Goal: Transaction & Acquisition: Purchase product/service

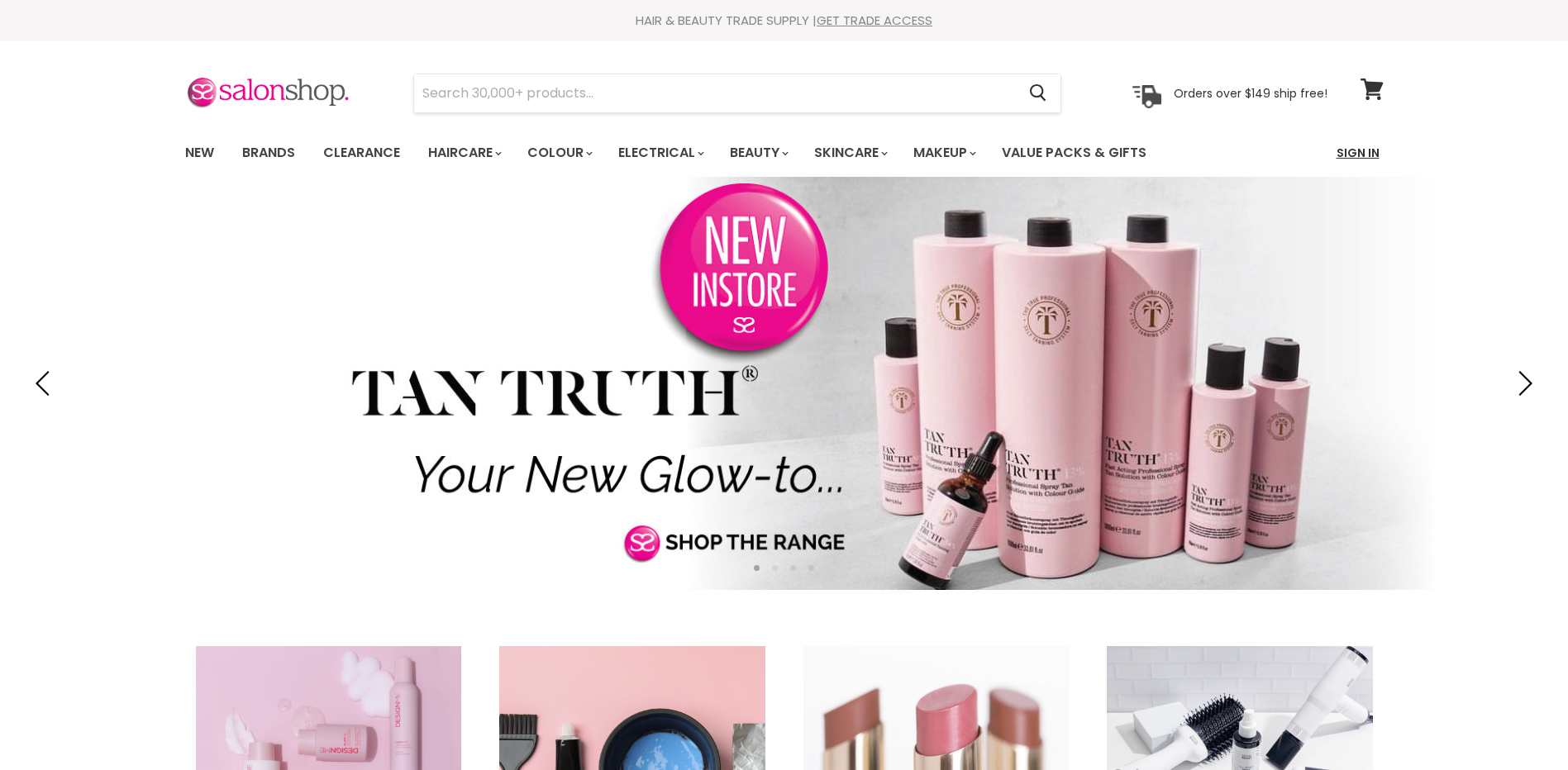
click at [1351, 155] on link "Sign In" at bounding box center [1358, 152] width 63 height 35
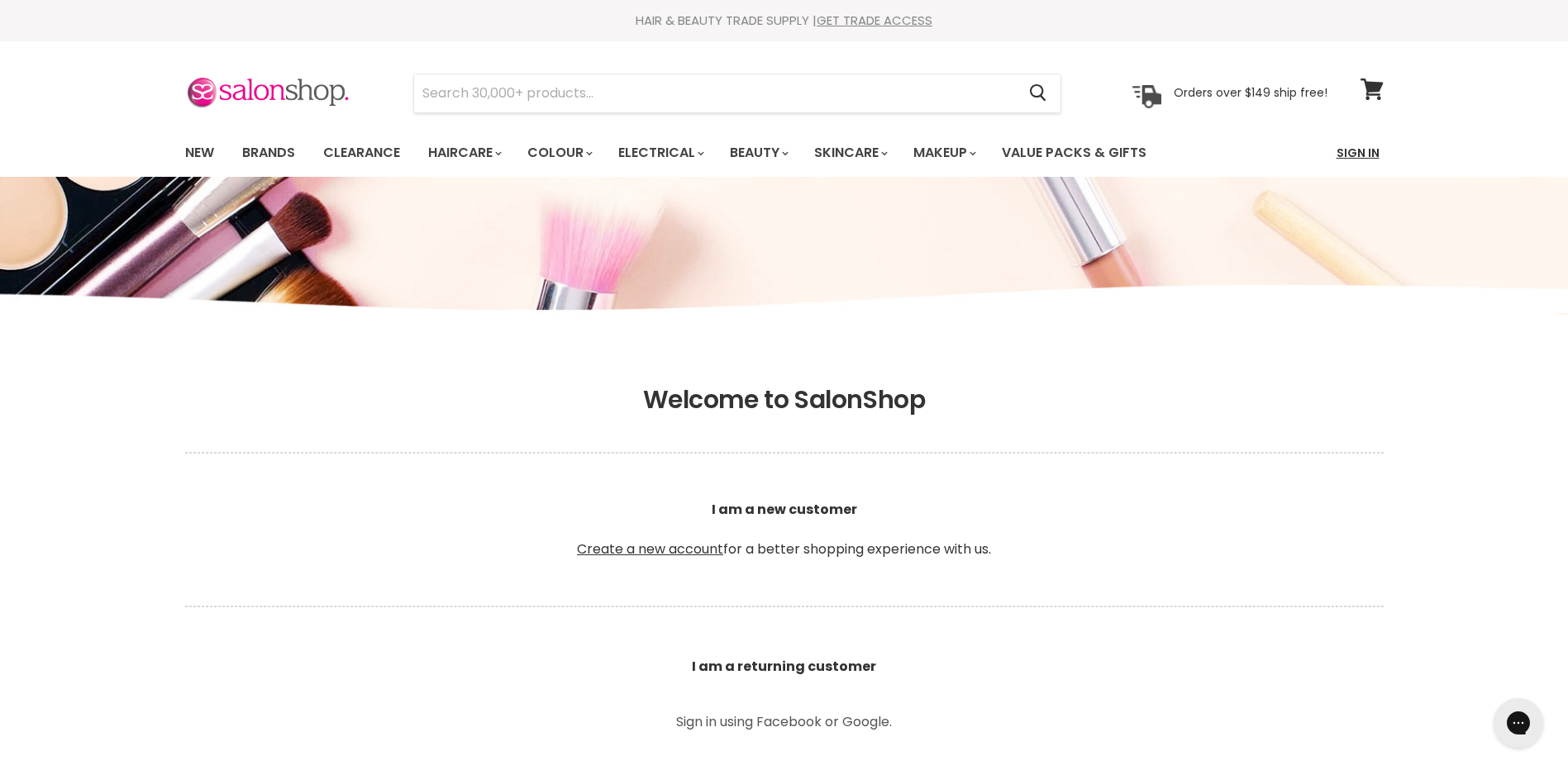
type input "[EMAIL_ADDRESS][DOMAIN_NAME]"
click at [1361, 153] on link "Sign In" at bounding box center [1358, 152] width 63 height 35
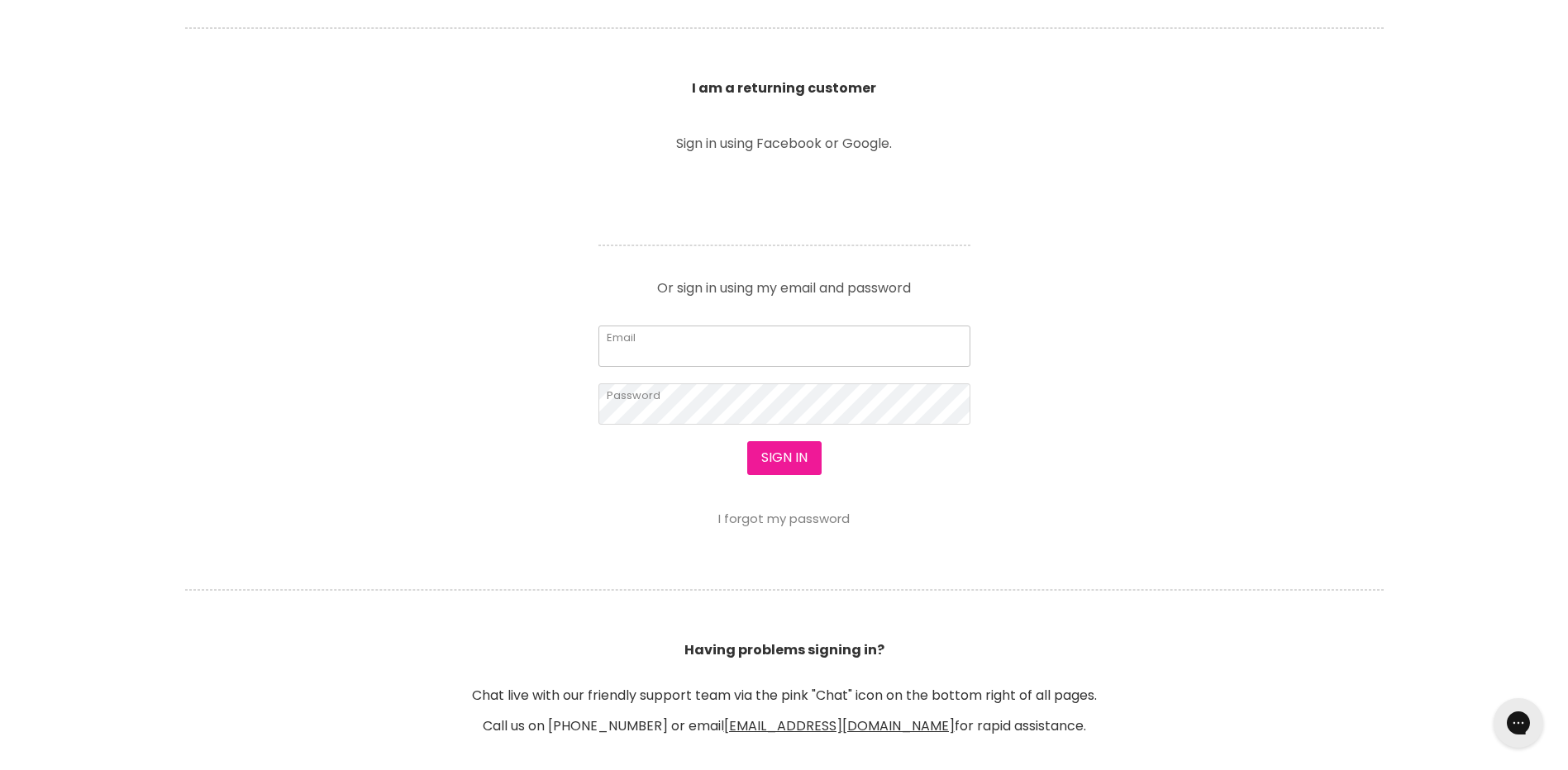
type input "[EMAIL_ADDRESS][DOMAIN_NAME]"
click at [762, 447] on button "Sign in" at bounding box center [784, 457] width 75 height 33
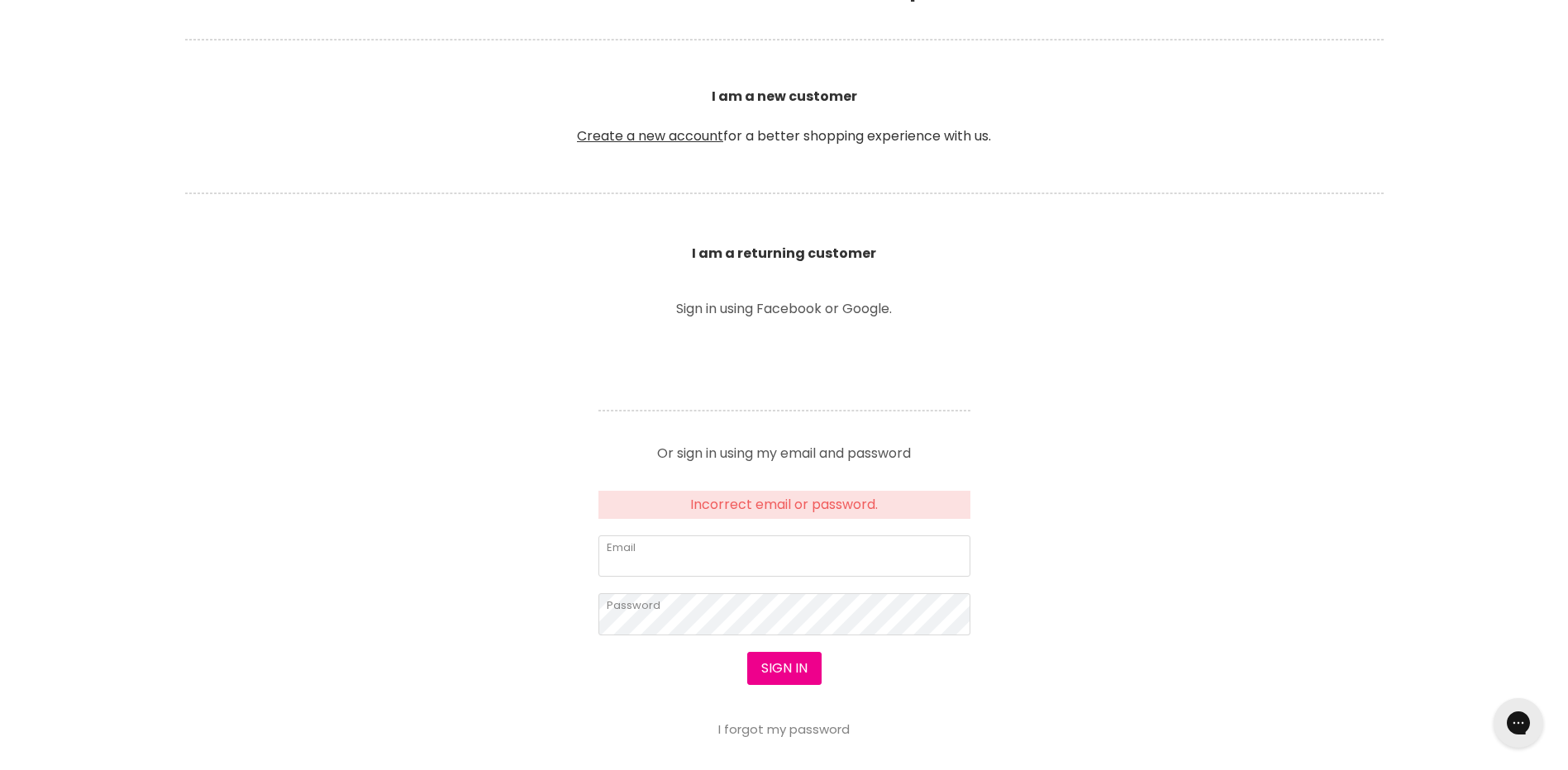
scroll to position [744, 0]
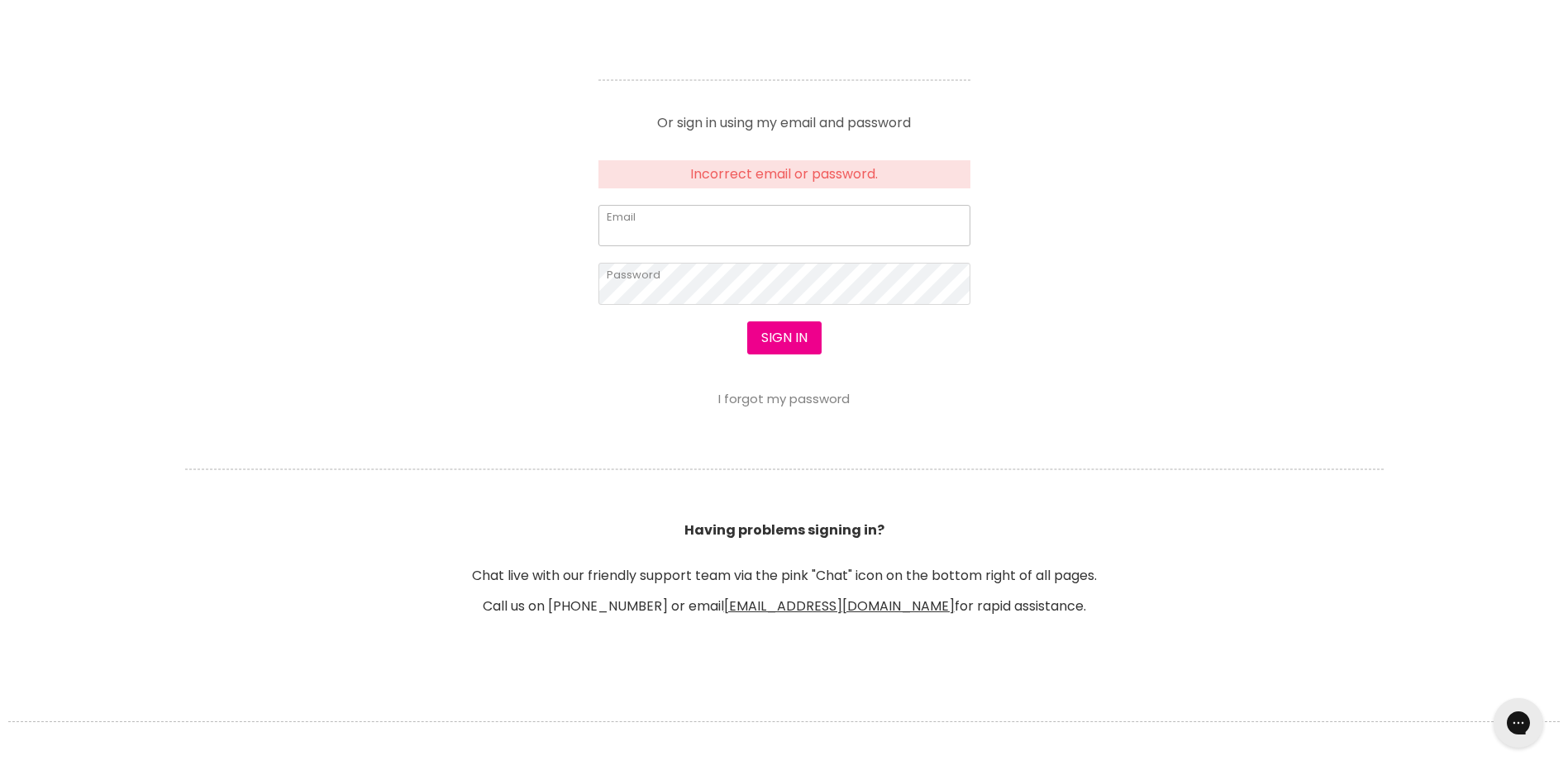
type input "[EMAIL_ADDRESS][DOMAIN_NAME]"
click at [535, 284] on section "Welcome to SalonShop I am a new customer Create a new account for a better shop…" at bounding box center [784, 148] width 1568 height 1064
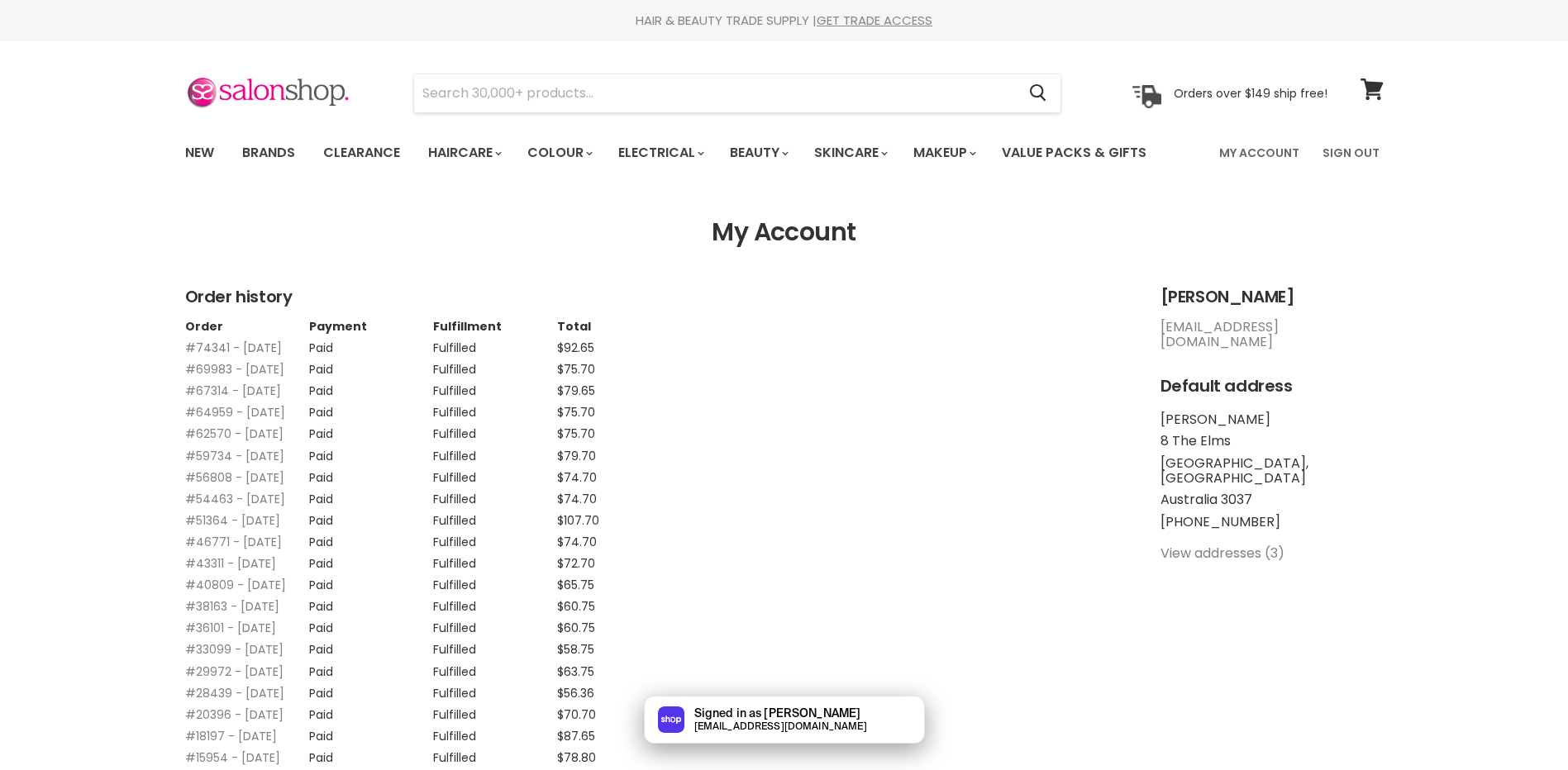
click at [222, 345] on link "#74341 - [DATE]" at bounding box center [233, 348] width 97 height 17
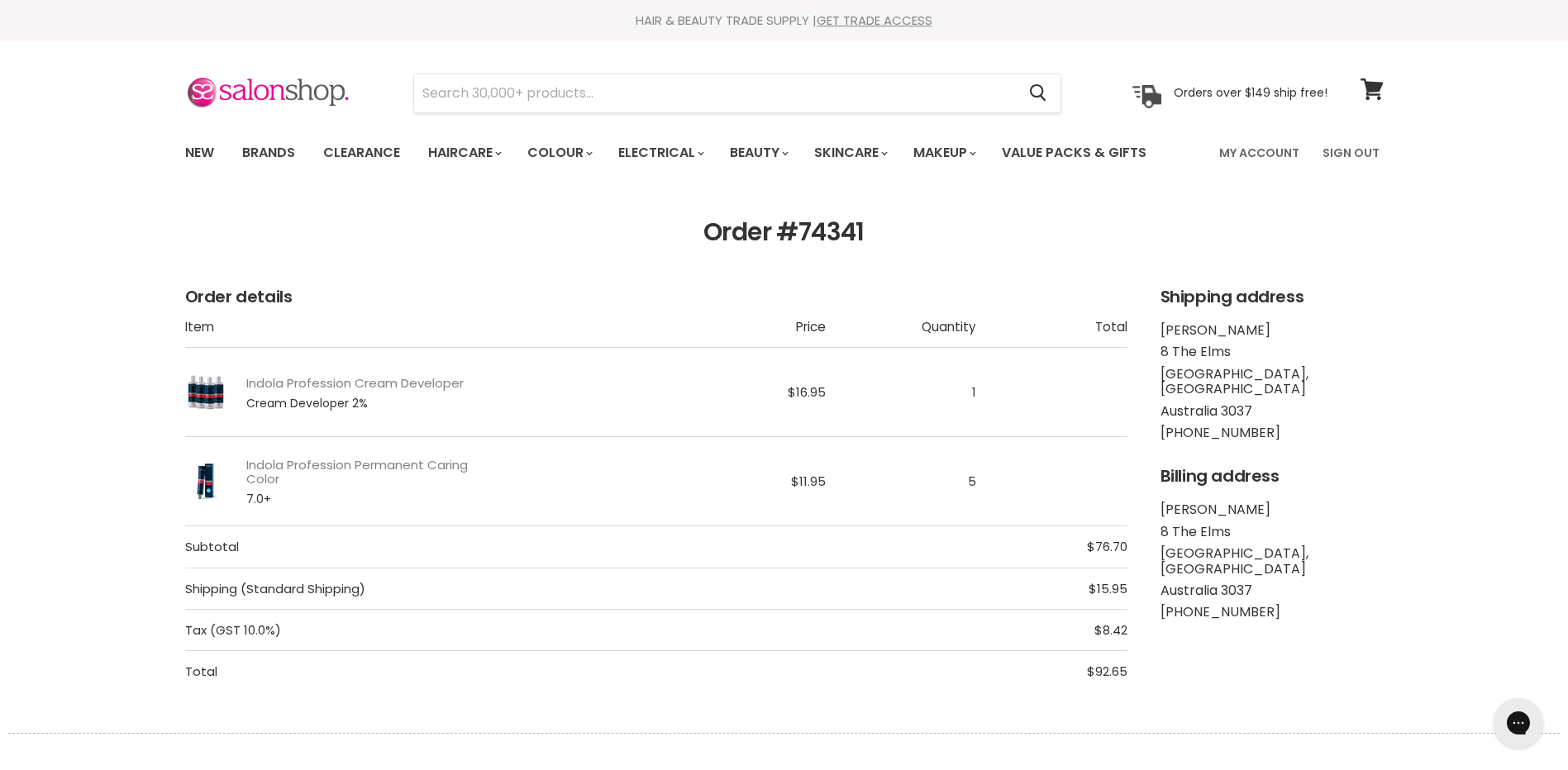
scroll to position [83, 0]
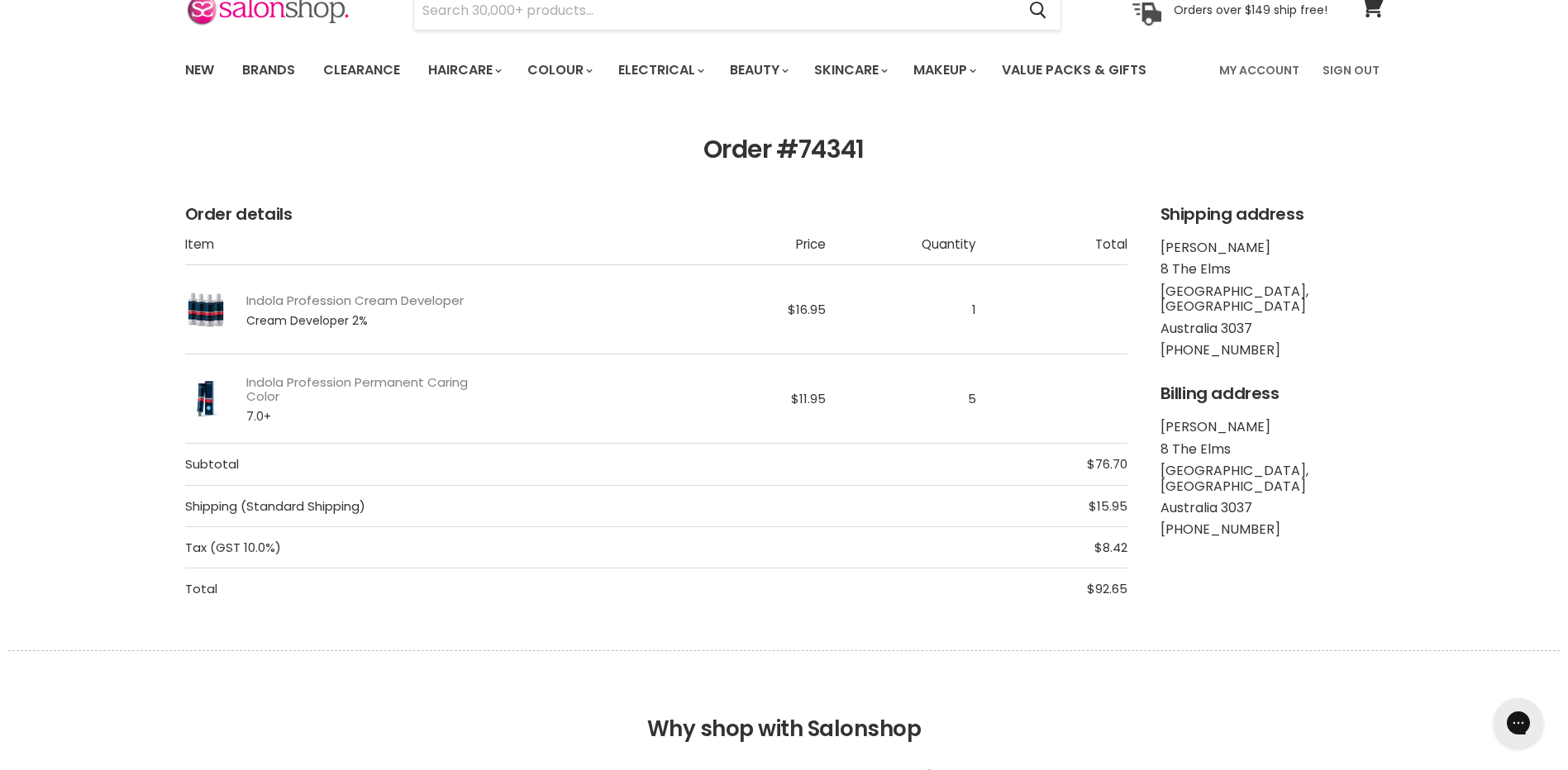
click at [342, 303] on link "Indola Profession Cream Developer" at bounding box center [355, 301] width 217 height 14
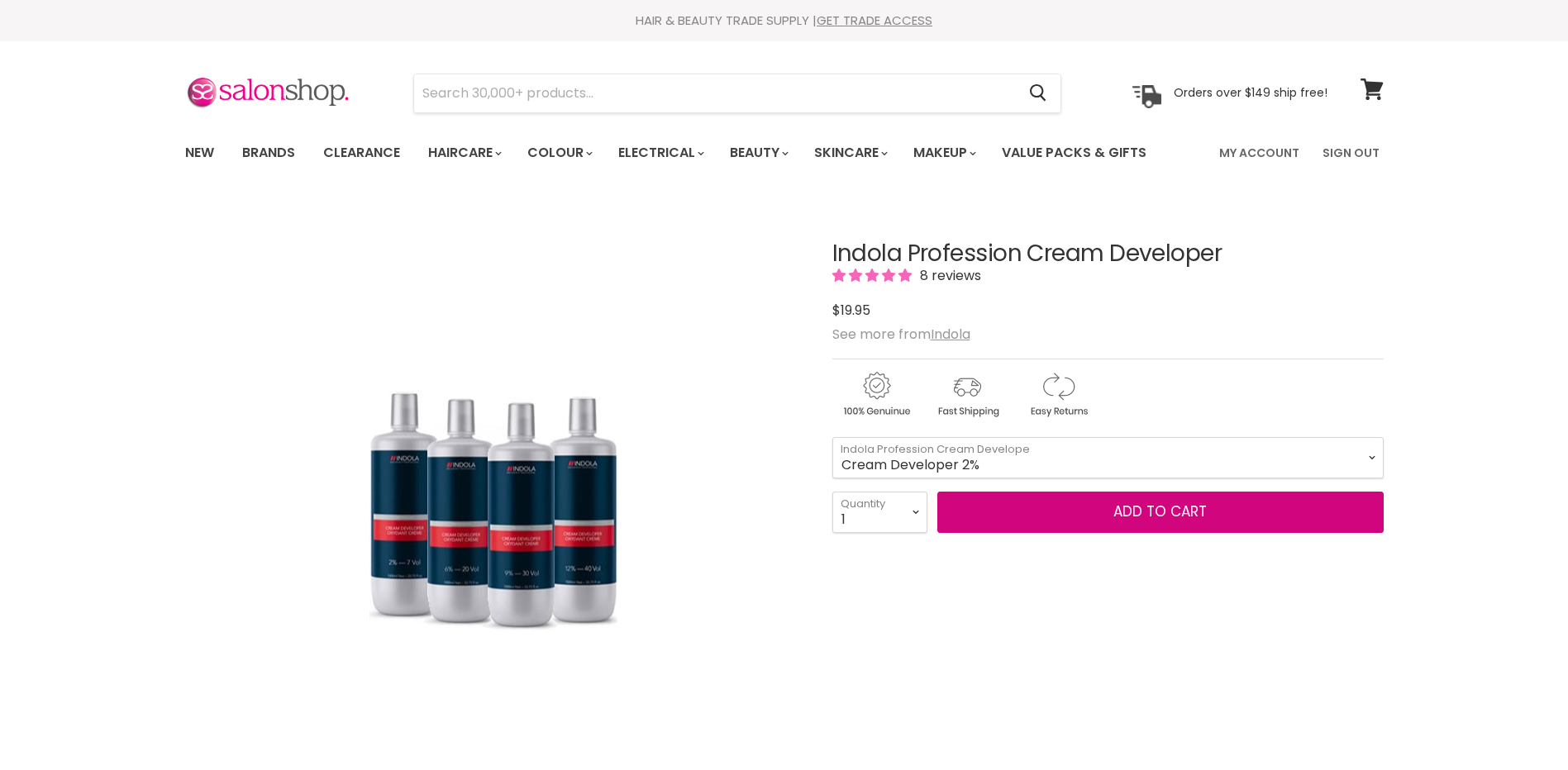
click at [1135, 515] on span "Add to cart" at bounding box center [1161, 512] width 94 height 20
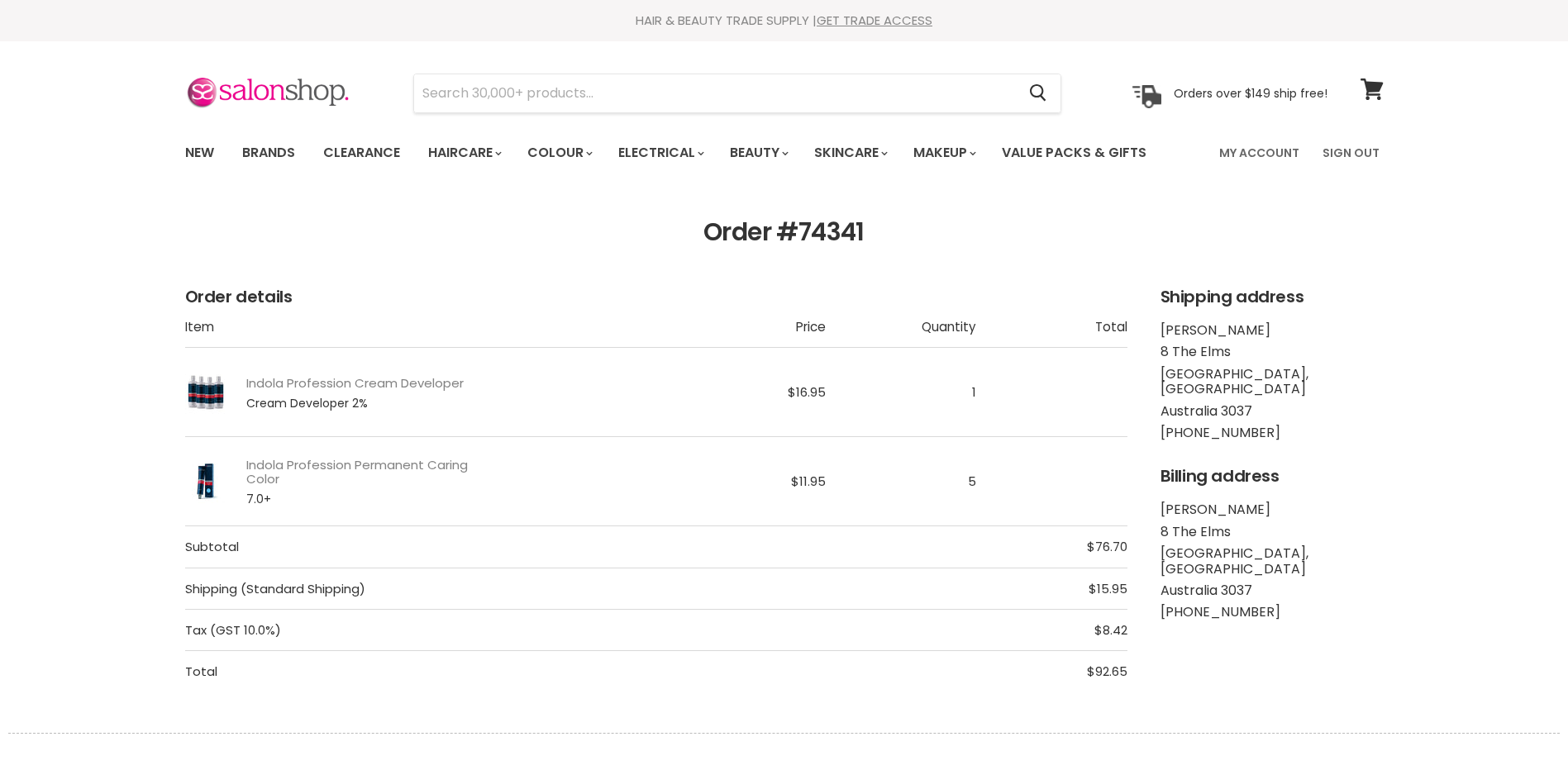
click at [348, 458] on link "Indola Profession Permanent Caring Color" at bounding box center [359, 472] width 225 height 29
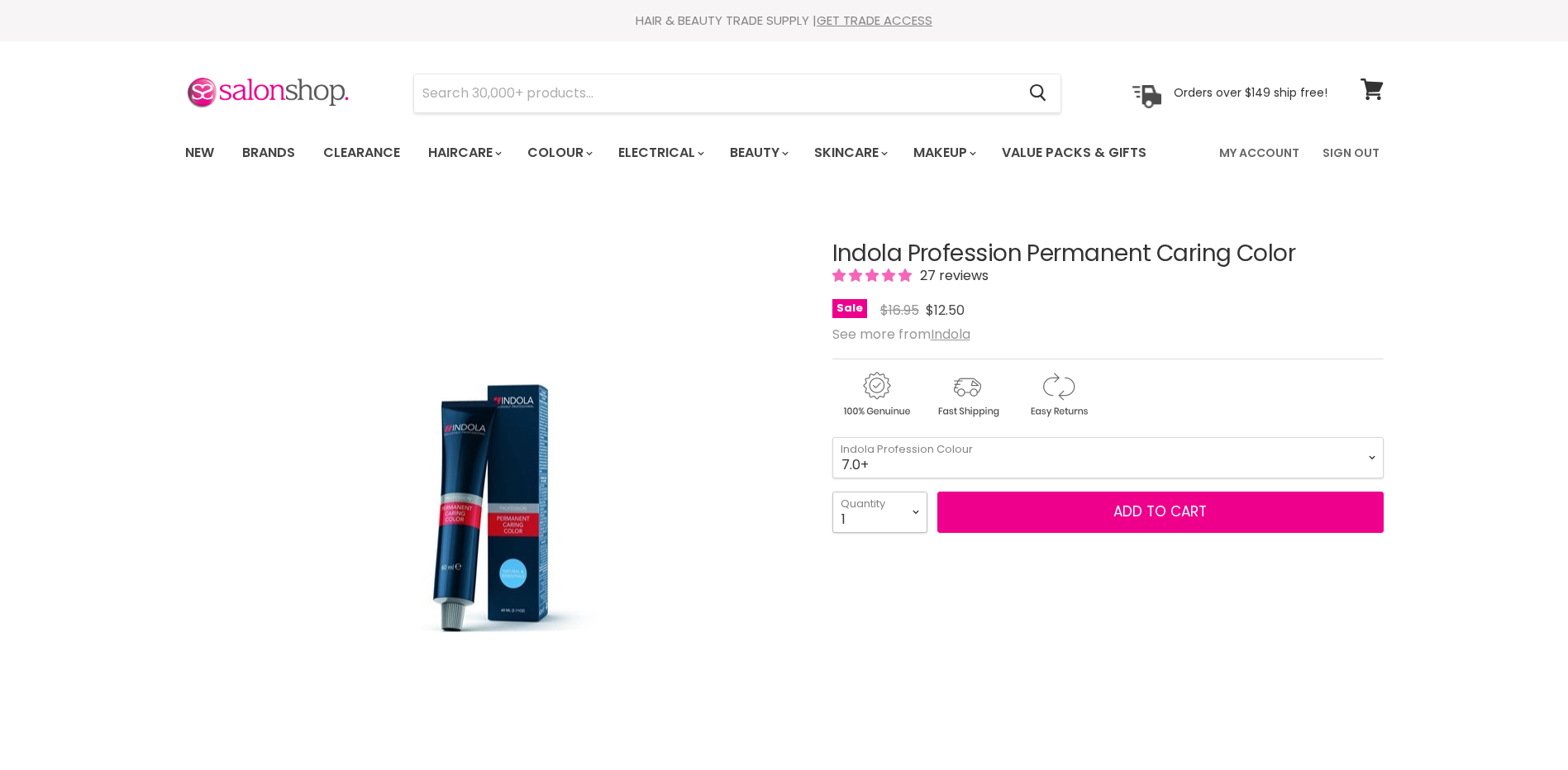
click at [923, 515] on select "1 2 3 4 5 6 7 8 9 10+" at bounding box center [880, 512] width 95 height 41
select select "5"
click at [833, 492] on select "1 2 3 4 5 6 7 8 9 10+" at bounding box center [880, 512] width 95 height 41
type input "5"
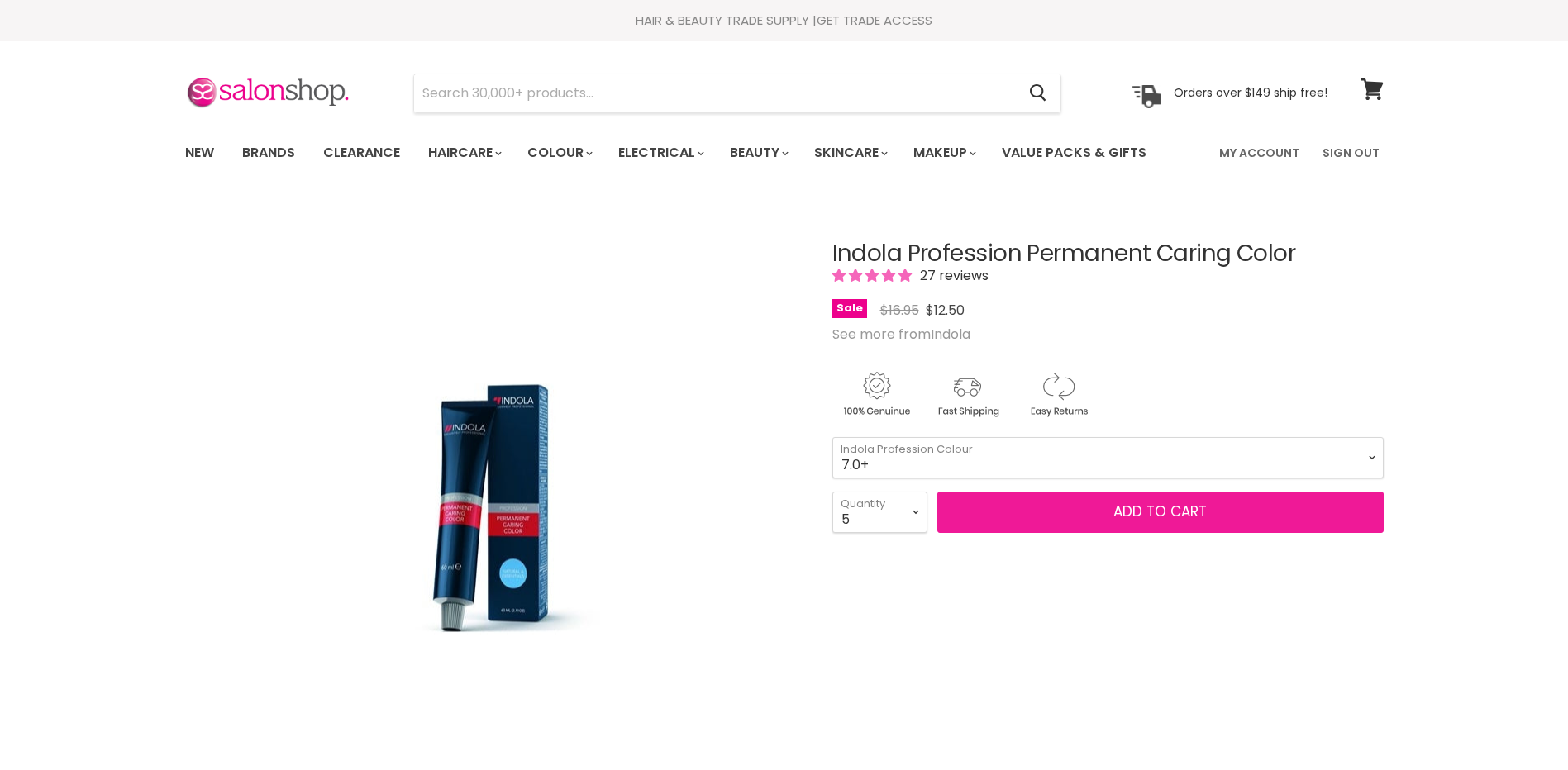
click at [1117, 510] on span "Add to cart" at bounding box center [1161, 512] width 94 height 20
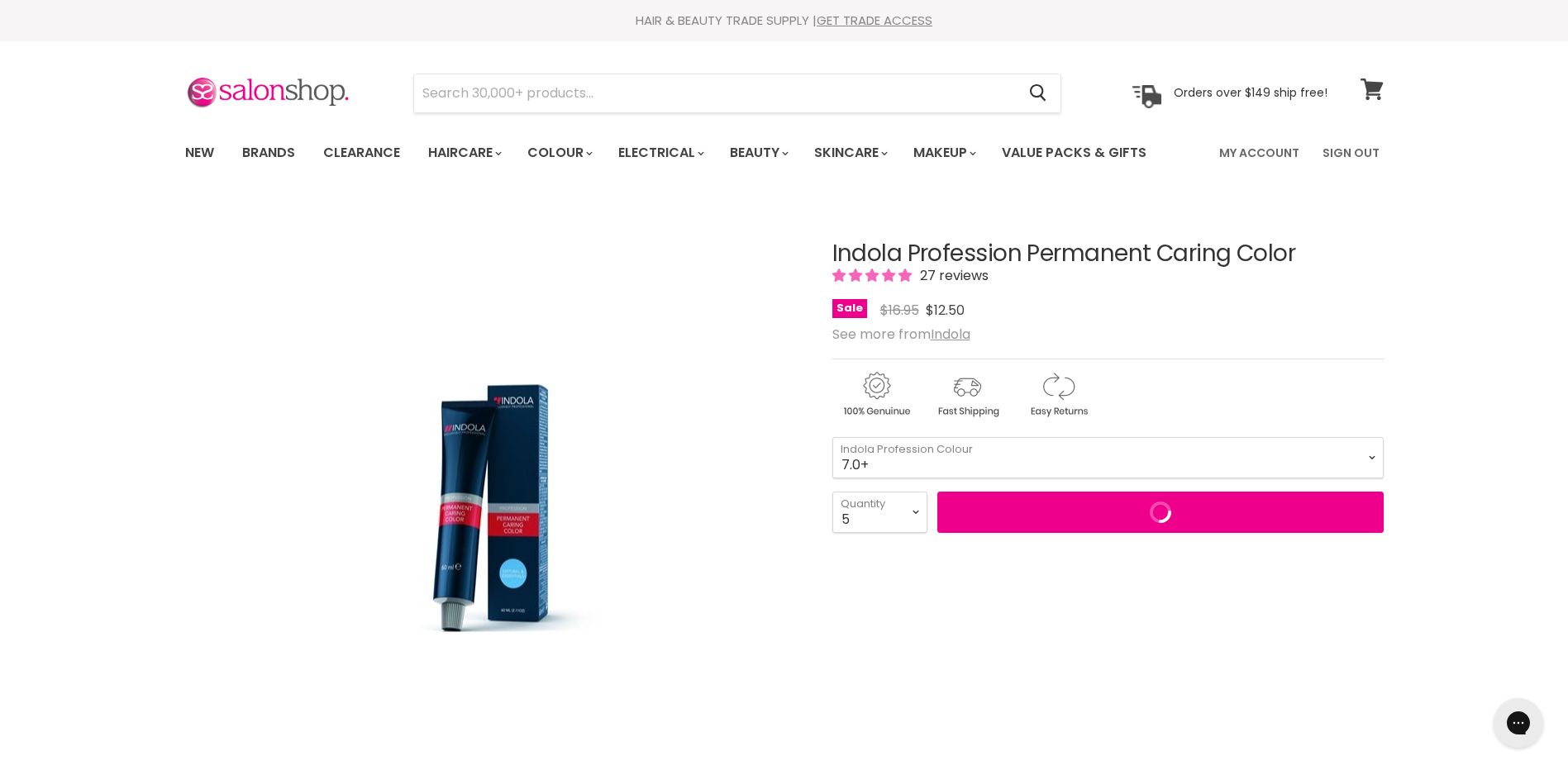
click at [1374, 89] on icon at bounding box center [1372, 90] width 22 height 22
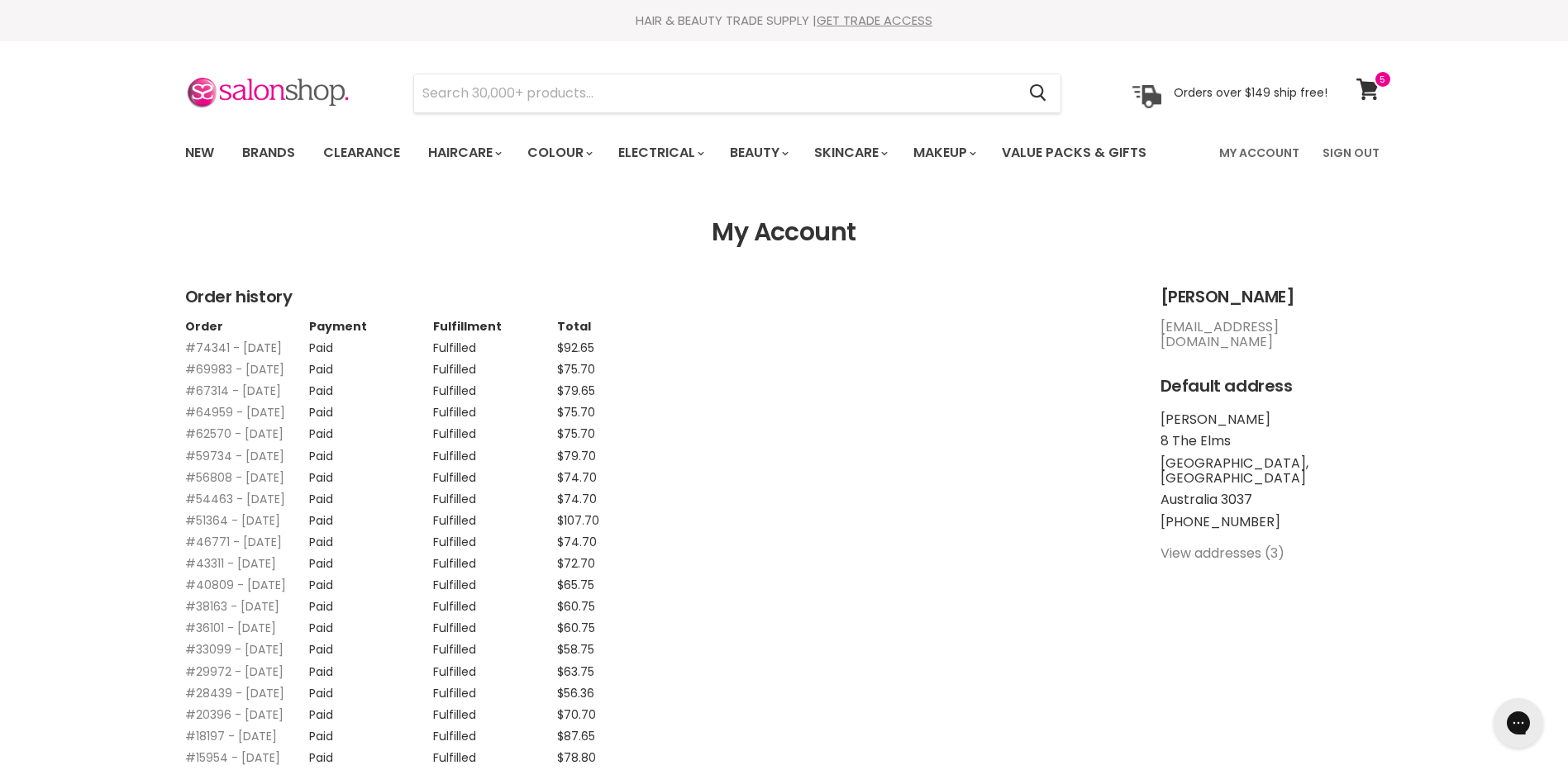
click at [196, 353] on link "#74341 - [DATE]" at bounding box center [233, 348] width 97 height 17
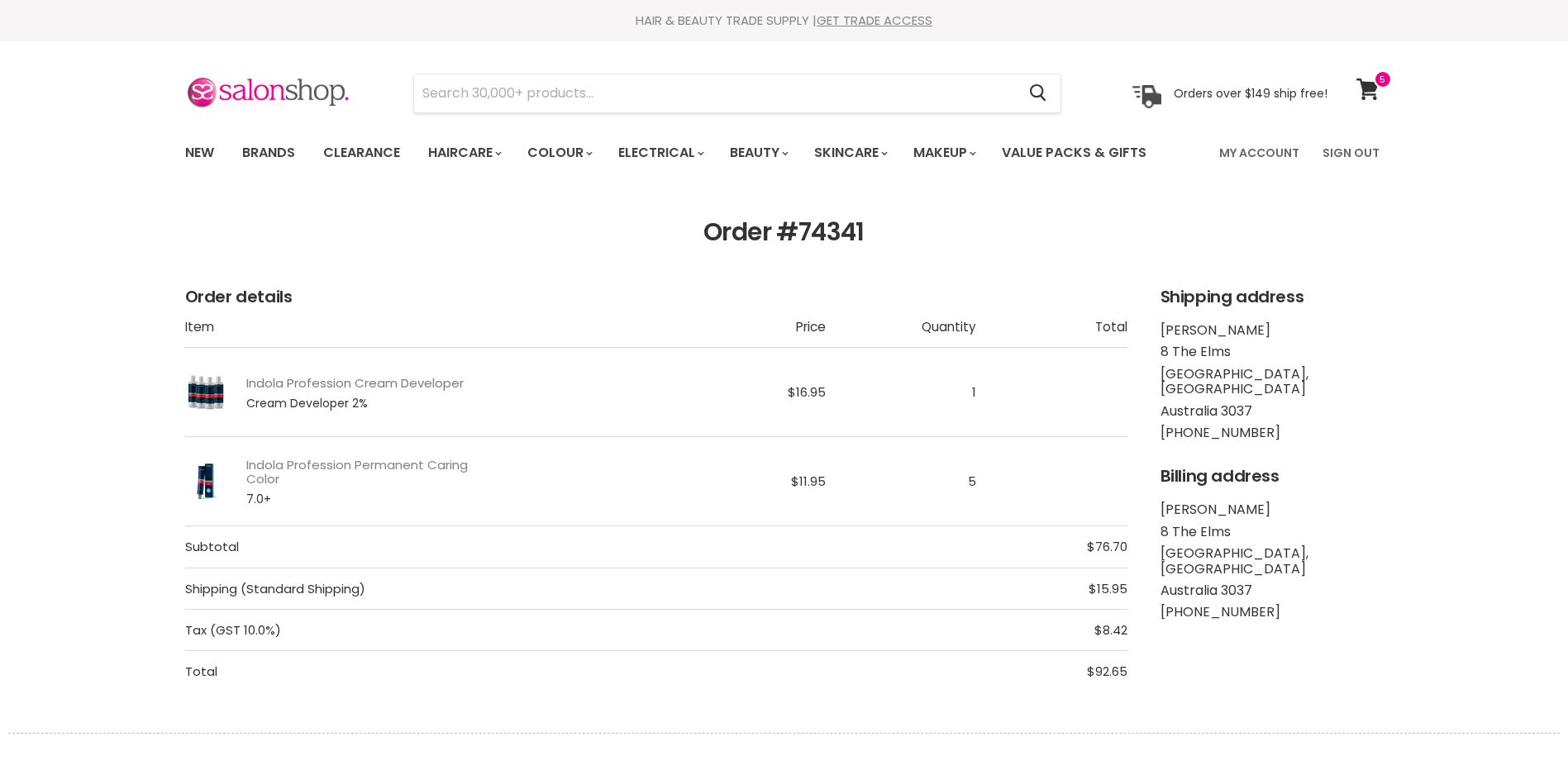
click at [293, 385] on link "Indola Profession Cream Developer" at bounding box center [355, 384] width 217 height 14
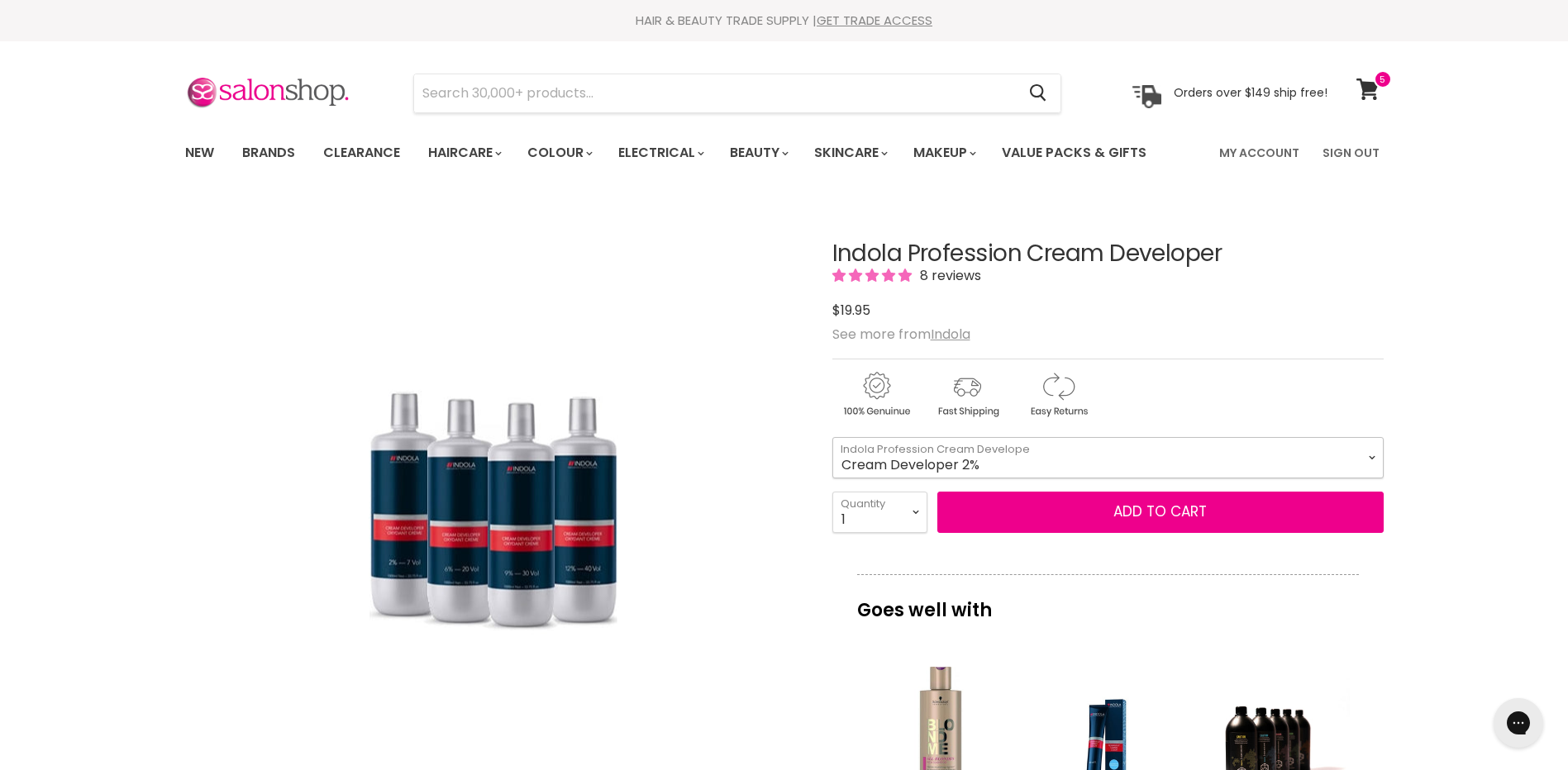
click at [1153, 440] on select "Cream Developer 2% Cream Developer 6% Cream Developer 9% Cream Developer 12%" at bounding box center [1108, 457] width 551 height 41
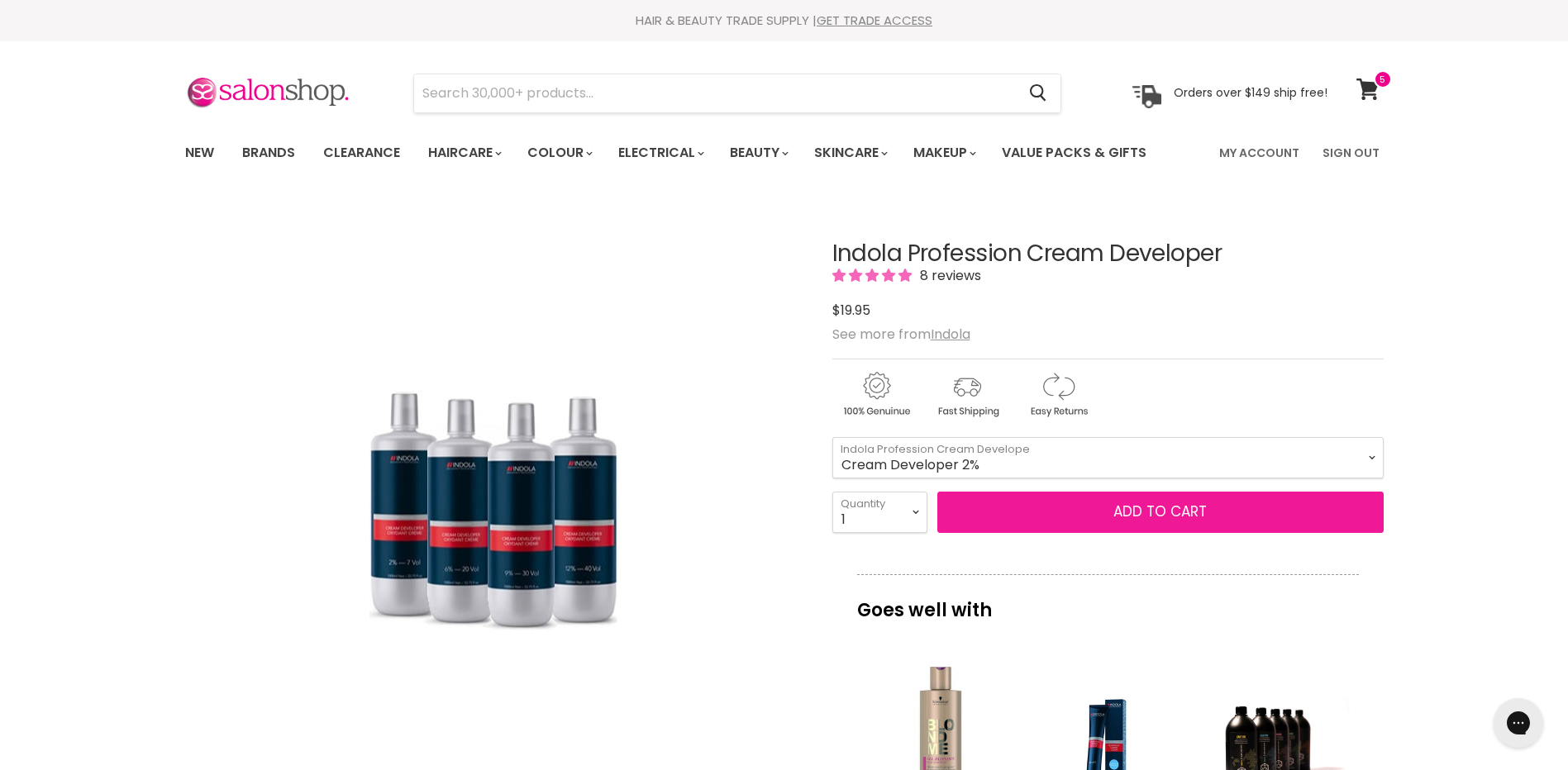
click at [1164, 516] on span "Add to cart" at bounding box center [1161, 512] width 94 height 20
click at [1119, 503] on span "Add to cart" at bounding box center [1161, 512] width 94 height 20
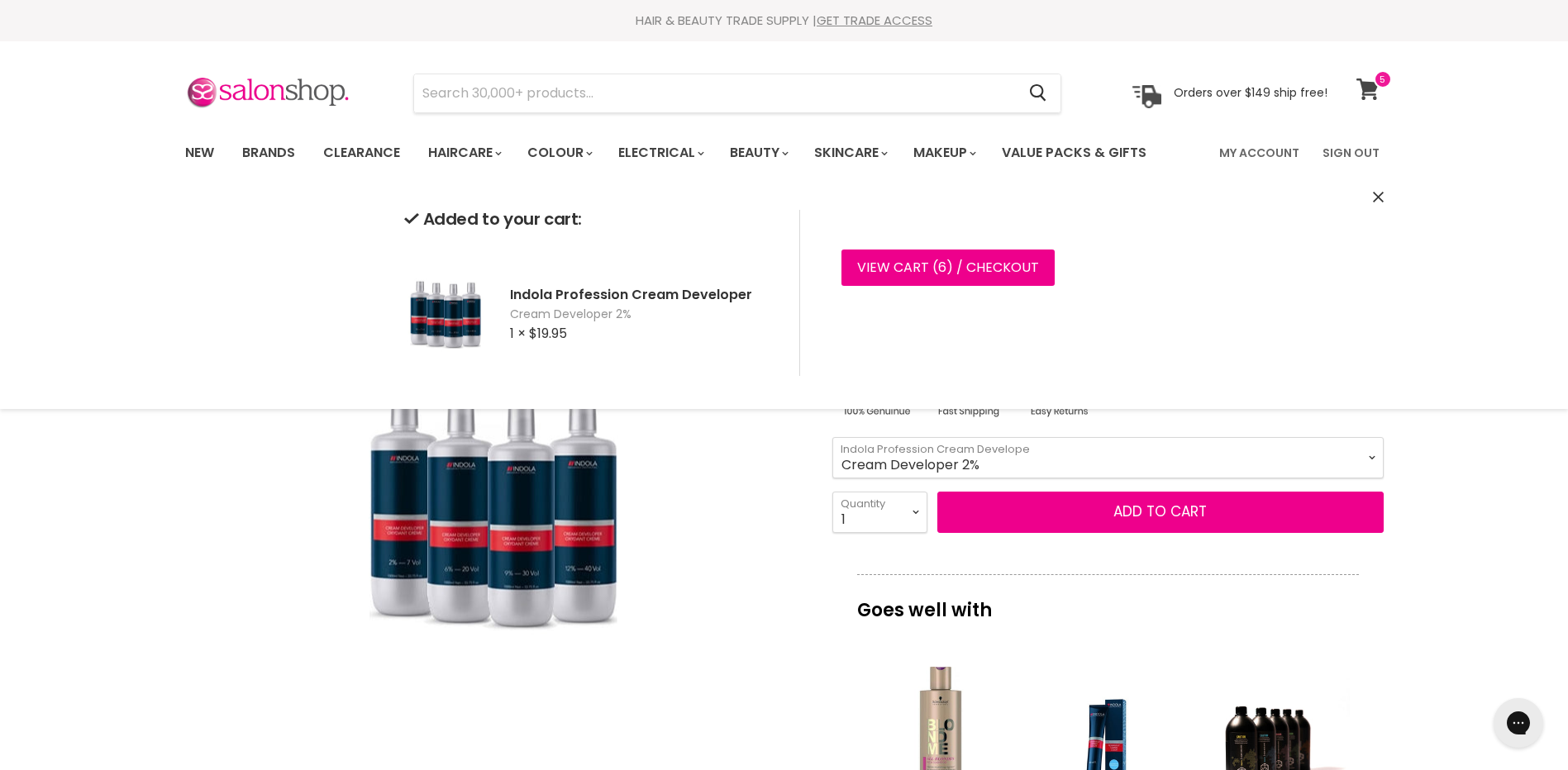
click at [1377, 85] on span at bounding box center [1383, 80] width 18 height 18
